Goal: Task Accomplishment & Management: Manage account settings

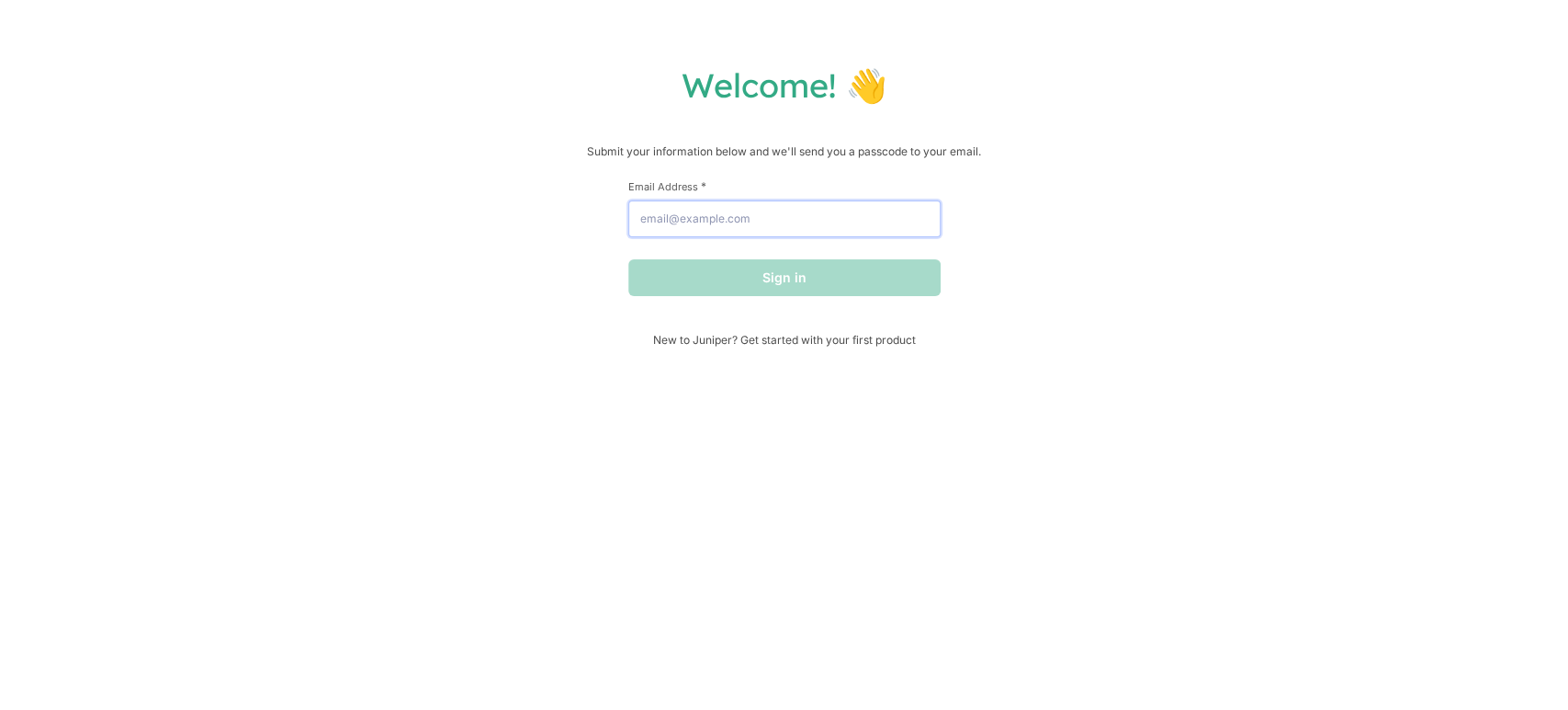
click at [764, 216] on input "Email Address *" at bounding box center [784, 219] width 312 height 36
type input "[PERSON_NAME][EMAIL_ADDRESS][DOMAIN_NAME]"
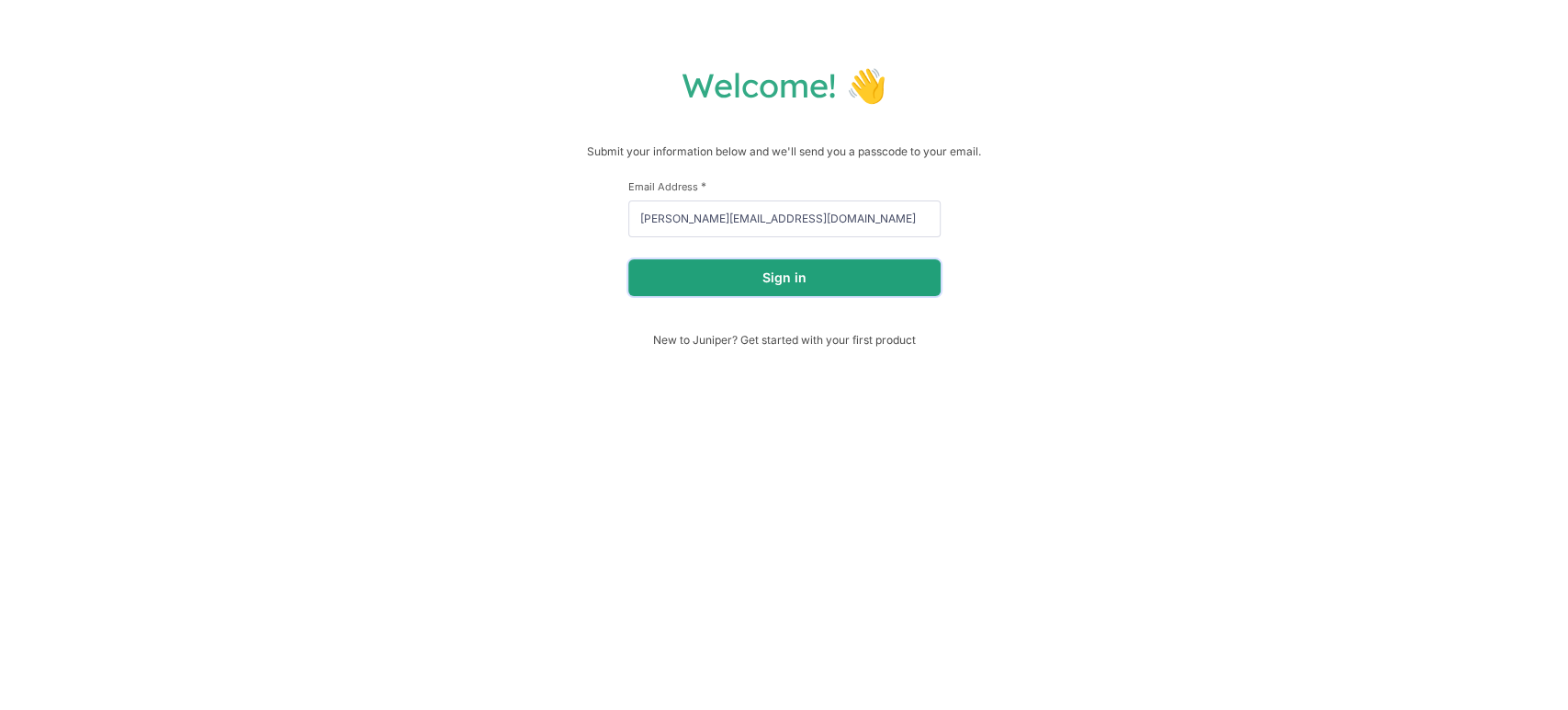
click at [719, 281] on button "Sign in" at bounding box center [784, 277] width 312 height 36
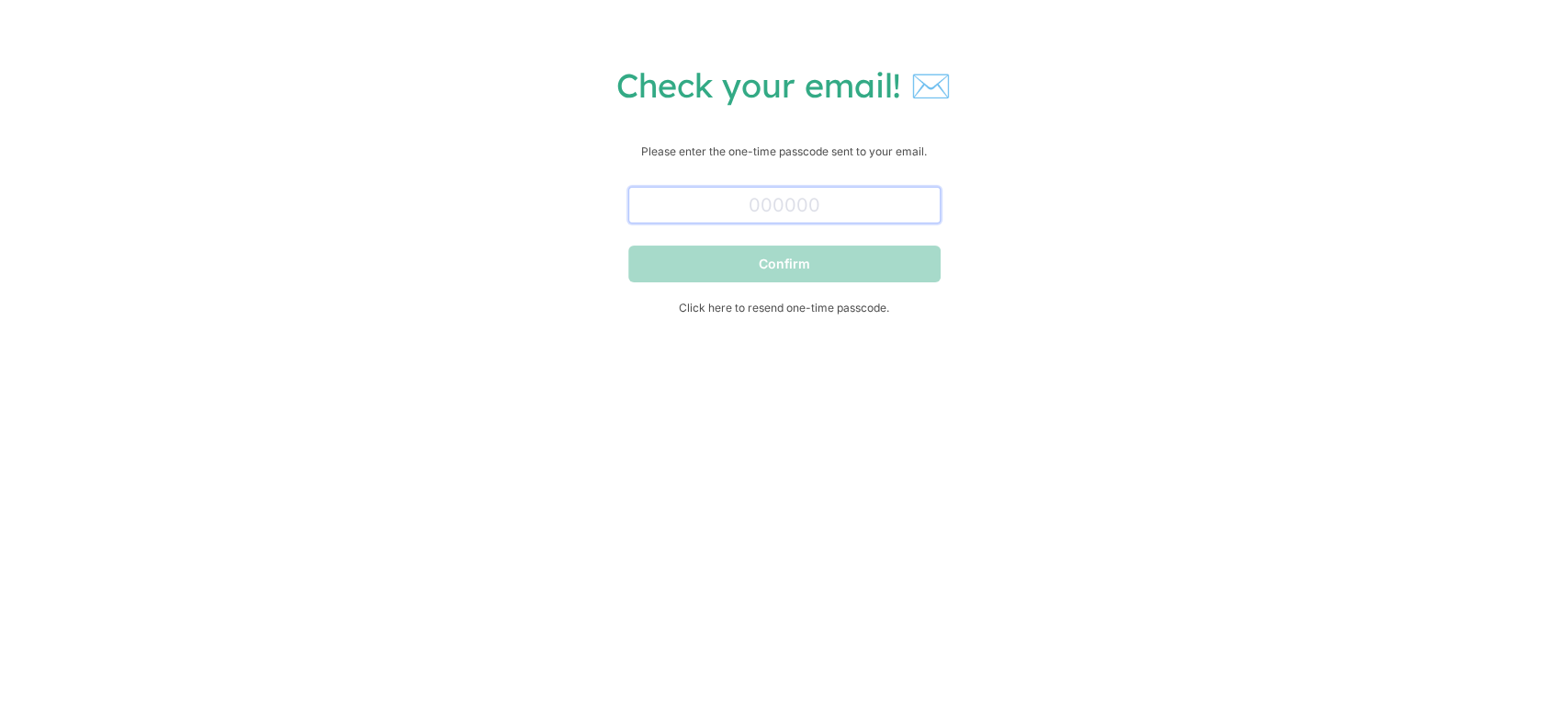
click at [842, 201] on input "text" at bounding box center [784, 204] width 312 height 36
paste input "156793"
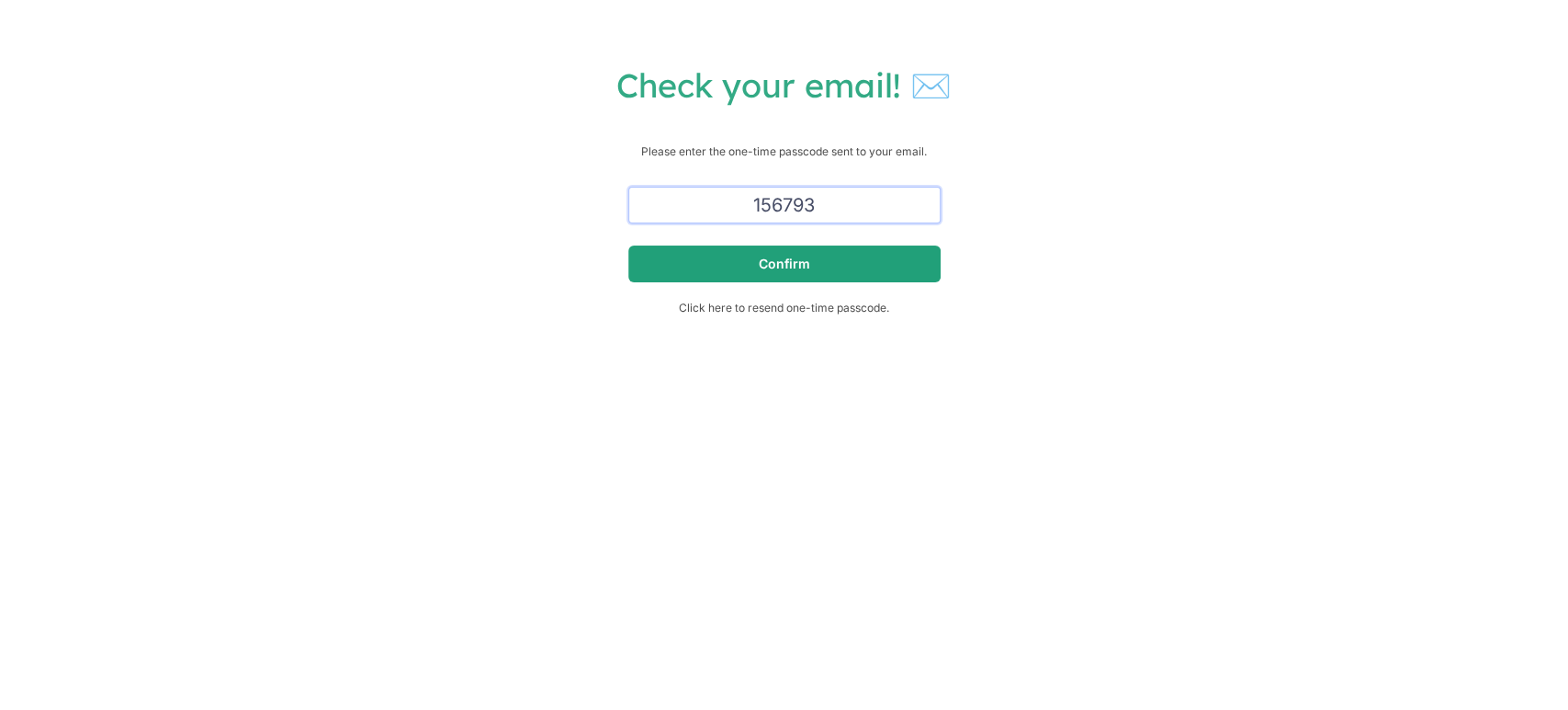
type input "156793"
click at [872, 265] on button "Confirm" at bounding box center [784, 264] width 312 height 36
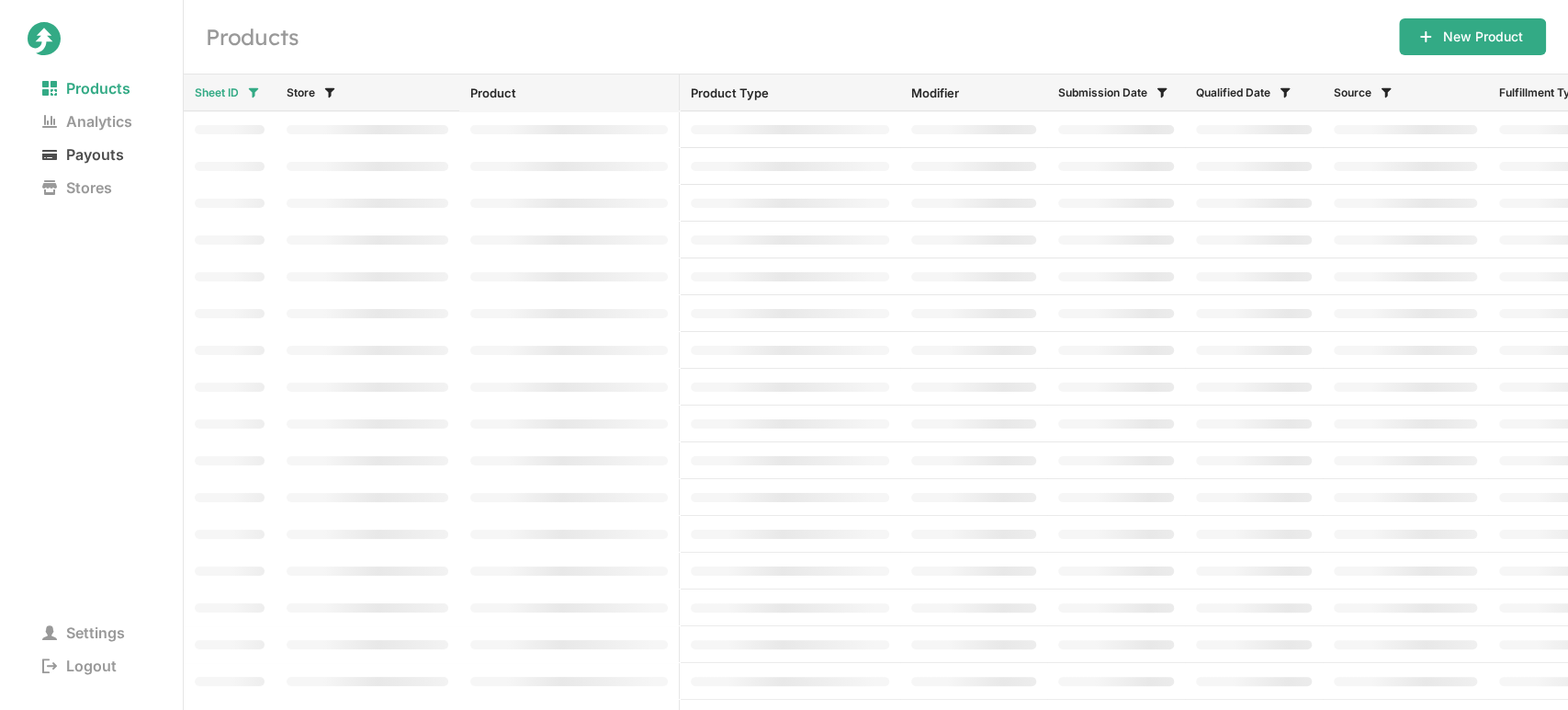
click at [75, 158] on span "Payouts" at bounding box center [83, 154] width 111 height 26
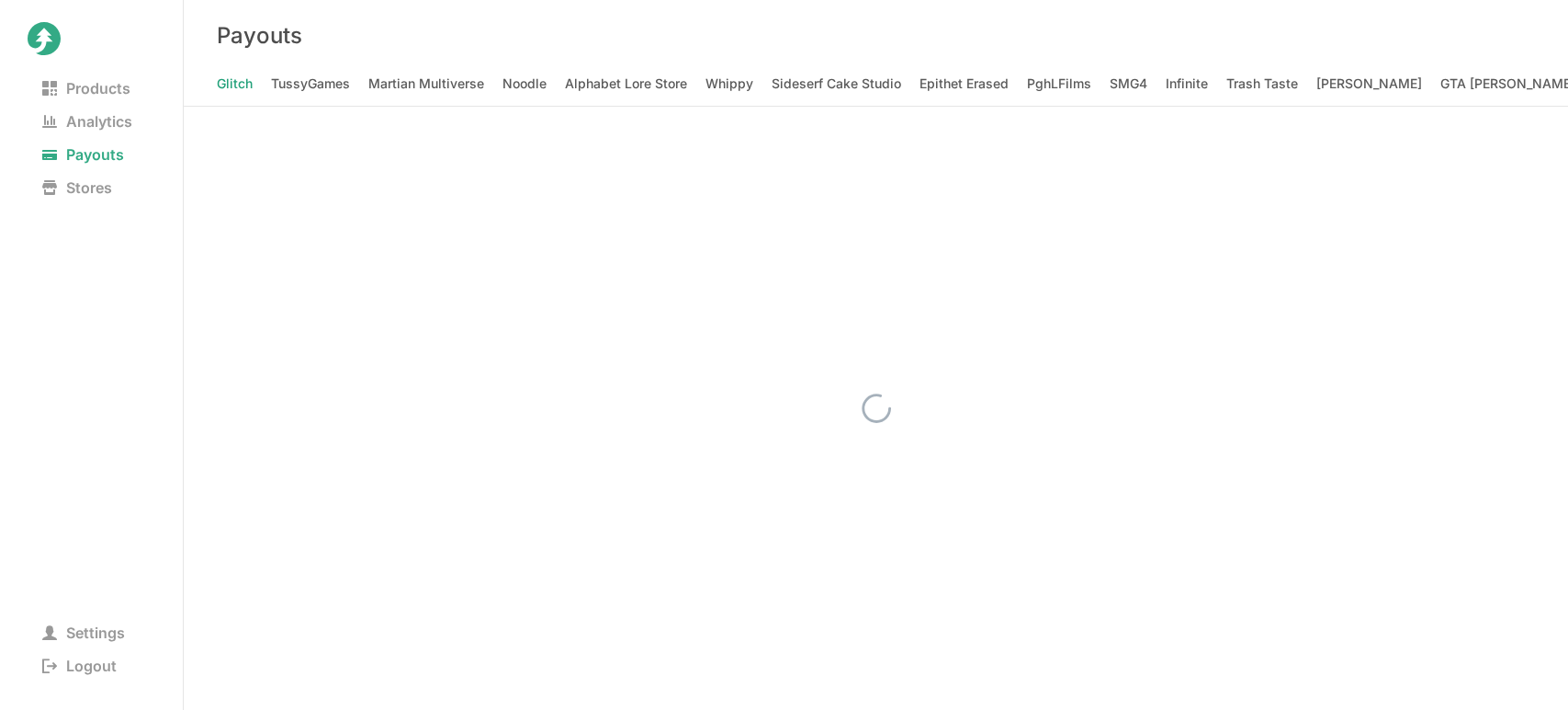
scroll to position [0, 5270]
click at [1230, 81] on Elizabeth "[PERSON_NAME] [PERSON_NAME]" at bounding box center [1337, 83] width 215 height 26
